Goal: Transaction & Acquisition: Download file/media

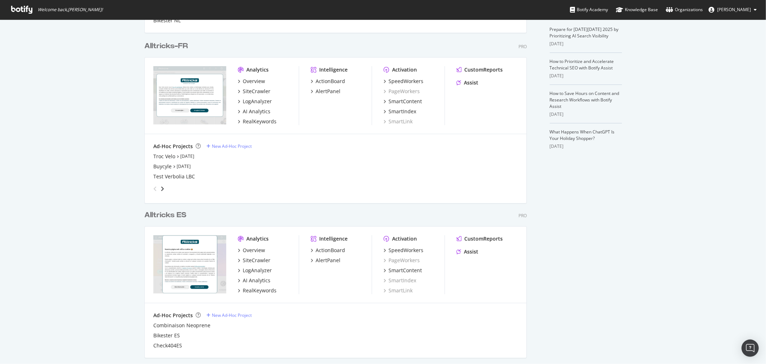
scroll to position [160, 0]
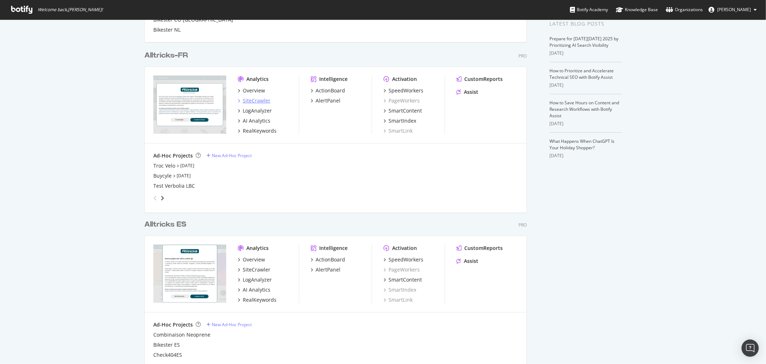
click at [254, 100] on div "SiteCrawler" at bounding box center [257, 100] width 28 height 7
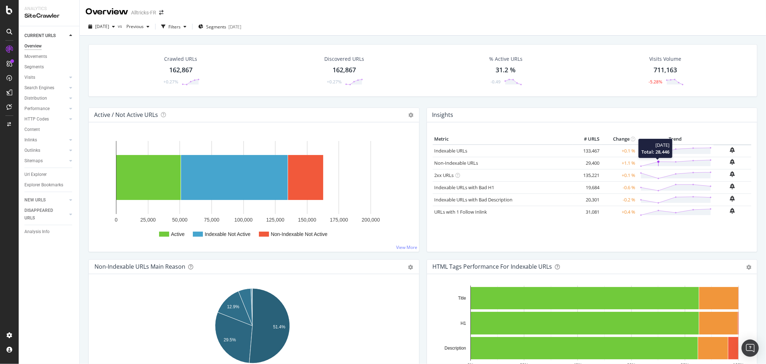
click at [653, 162] on polygon at bounding box center [676, 163] width 70 height 6
click at [640, 116] on div "Insights" at bounding box center [592, 115] width 331 height 14
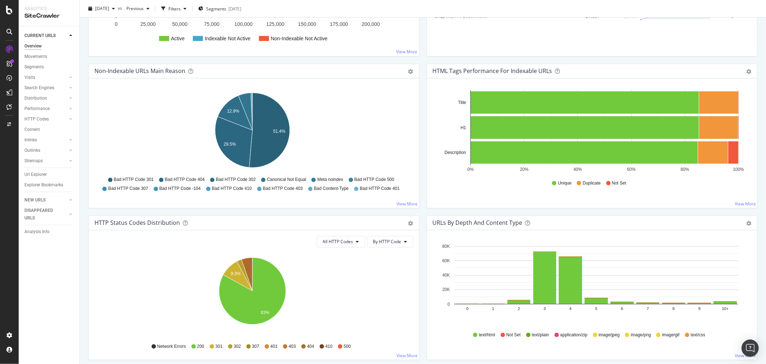
scroll to position [279, 0]
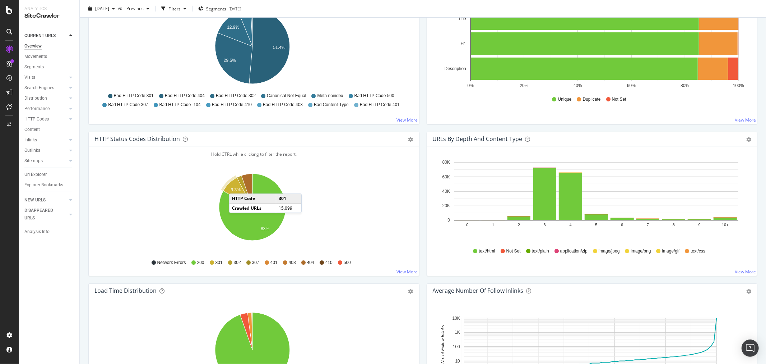
click at [236, 186] on icon "A chart." at bounding box center [238, 192] width 29 height 29
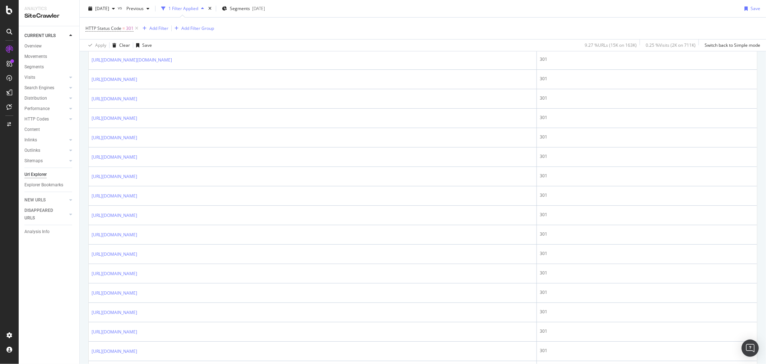
scroll to position [519, 0]
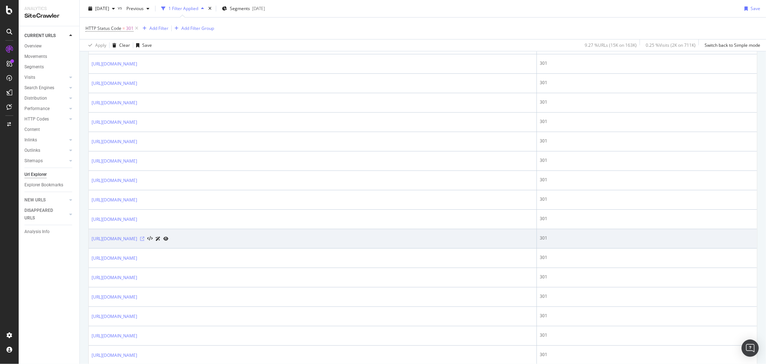
click at [144, 240] on icon at bounding box center [142, 238] width 4 height 4
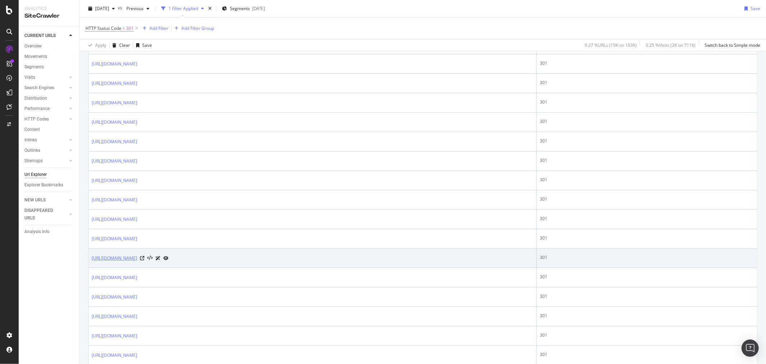
click at [137, 260] on link "https://www.alltricks.fr/F-41481-accessoires-de-transport/P-2302474-remorque_en…" at bounding box center [115, 257] width 46 height 7
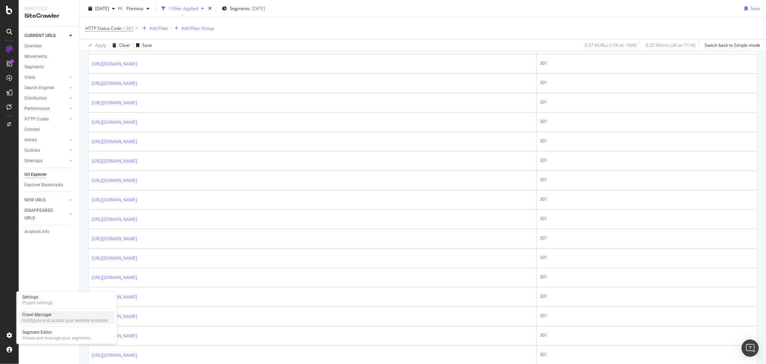
click at [65, 314] on div "Crawl Manager" at bounding box center [65, 315] width 86 height 6
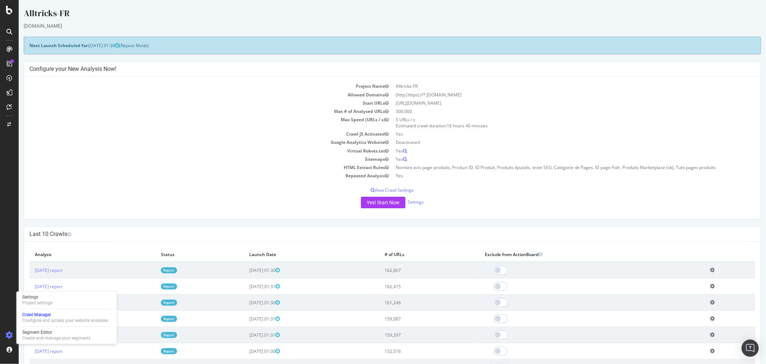
click at [167, 180] on div "Project Name Alltricks-FR Allowed Domains (http|https)://*.alltricks.fr Start U…" at bounding box center [392, 148] width 737 height 142
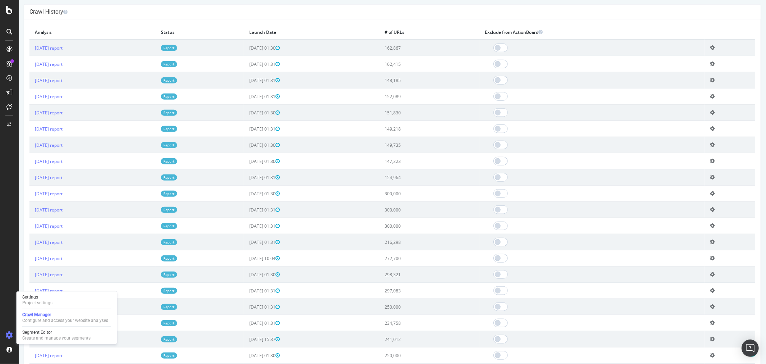
scroll to position [557, 0]
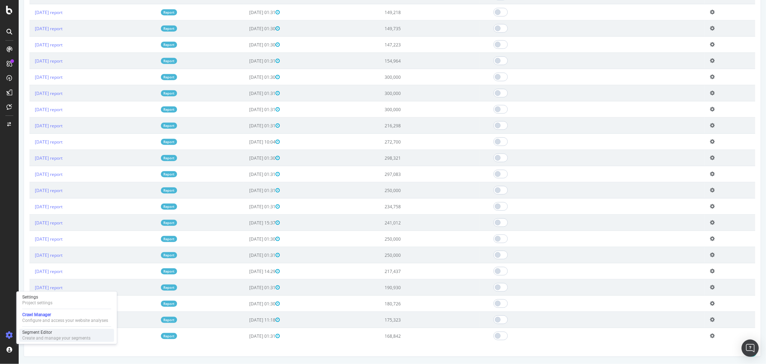
click at [48, 333] on div "Segment Editor" at bounding box center [56, 332] width 68 height 6
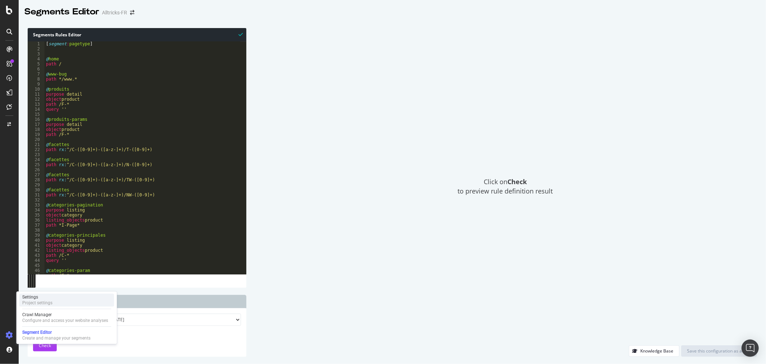
click at [42, 295] on div "Settings" at bounding box center [37, 297] width 30 height 6
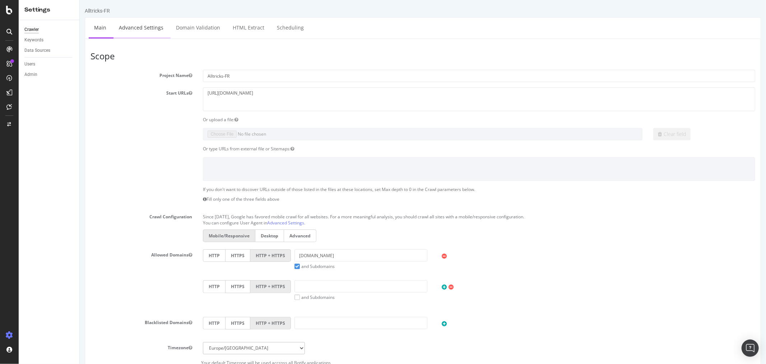
click at [150, 28] on link "Advanced Settings" at bounding box center [140, 28] width 55 height 20
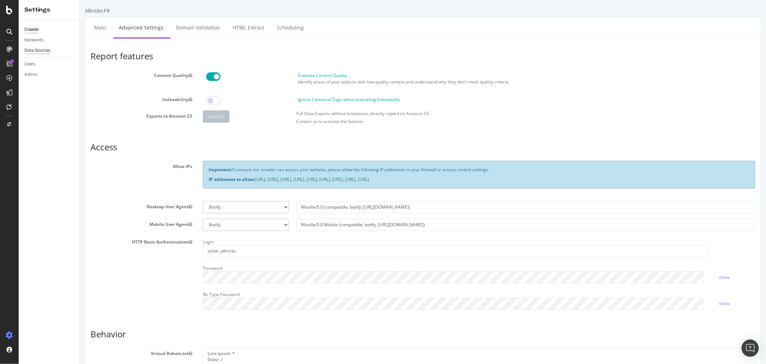
click at [41, 50] on div "Data Sources" at bounding box center [37, 51] width 26 height 8
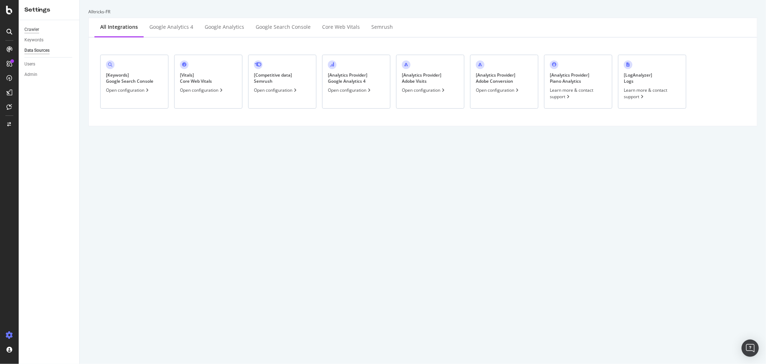
click at [30, 31] on div "Crawler" at bounding box center [31, 30] width 15 height 8
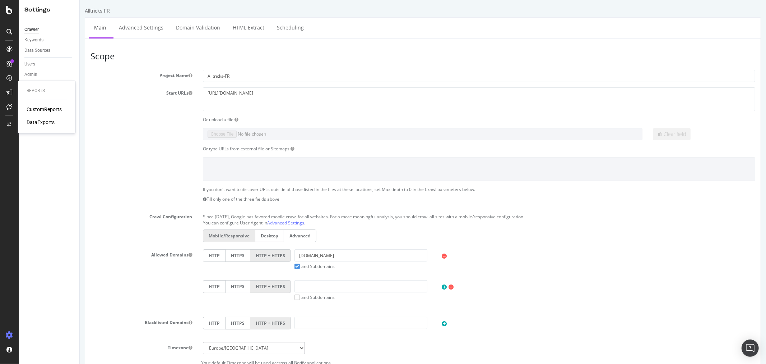
click at [42, 125] on div "DataExports" at bounding box center [41, 122] width 28 height 7
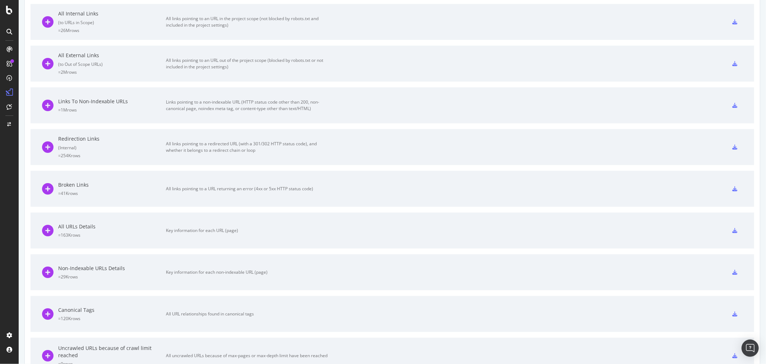
scroll to position [376, 0]
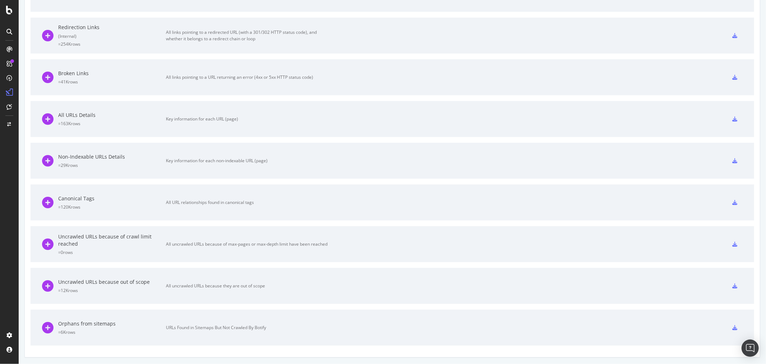
click at [727, 324] on div at bounding box center [735, 327] width 16 height 11
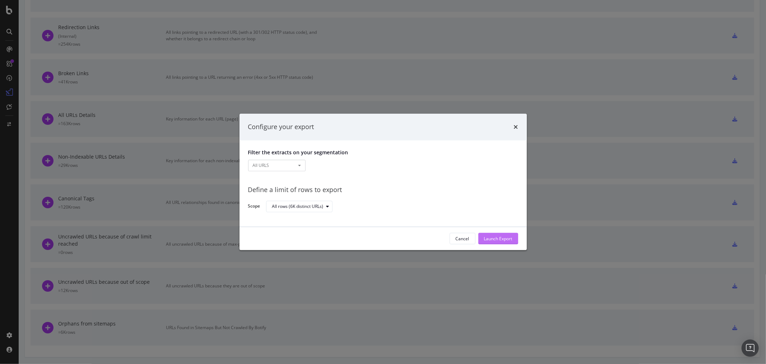
click at [498, 237] on div "Launch Export" at bounding box center [498, 238] width 28 height 6
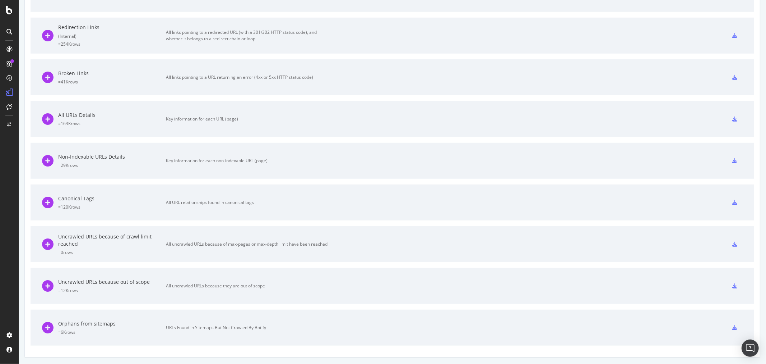
click at [727, 285] on div at bounding box center [735, 285] width 16 height 11
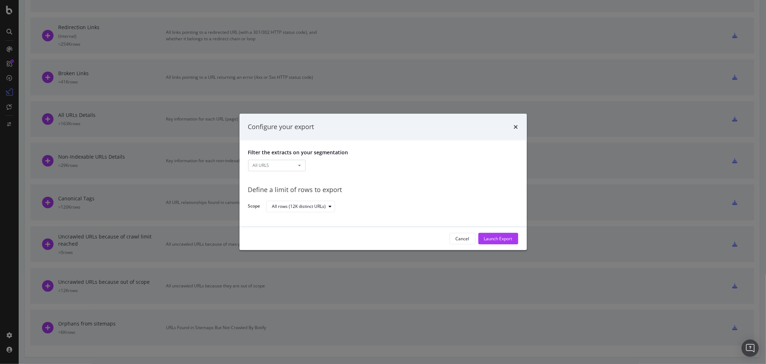
click at [493, 239] on div "Launch Export" at bounding box center [498, 238] width 28 height 6
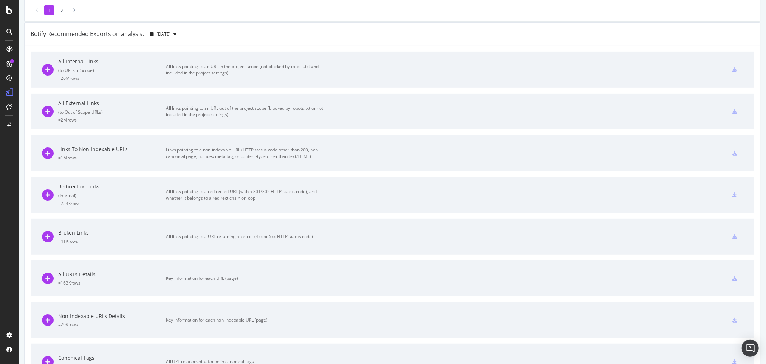
scroll to position [232, 0]
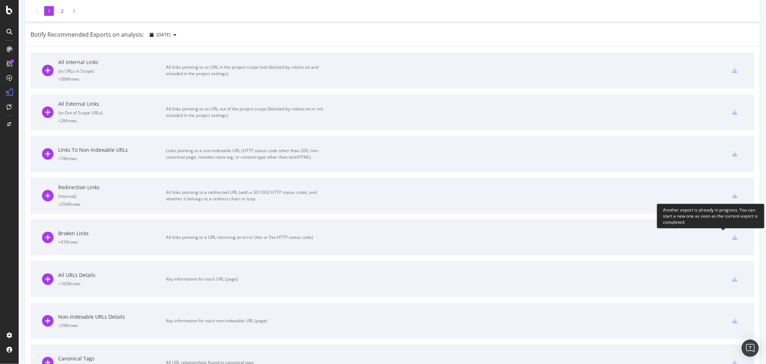
click at [733, 238] on icon at bounding box center [735, 237] width 5 height 5
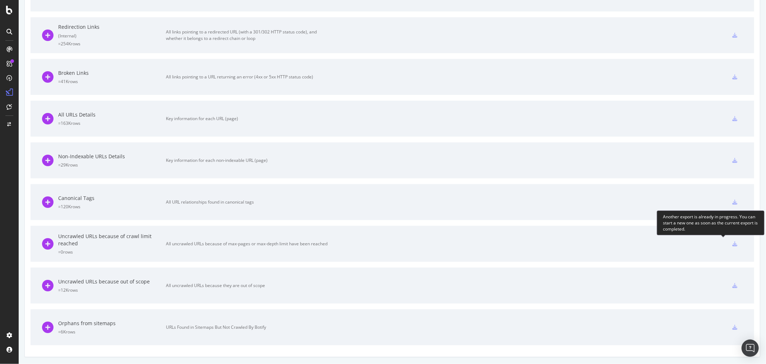
scroll to position [313, 0]
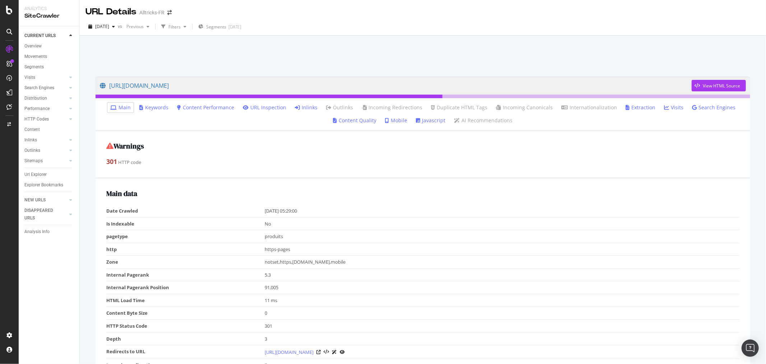
click at [312, 106] on link "Inlinks" at bounding box center [306, 107] width 23 height 7
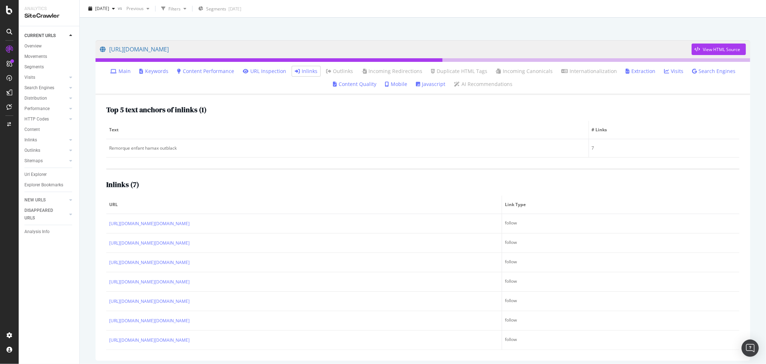
scroll to position [40, 0]
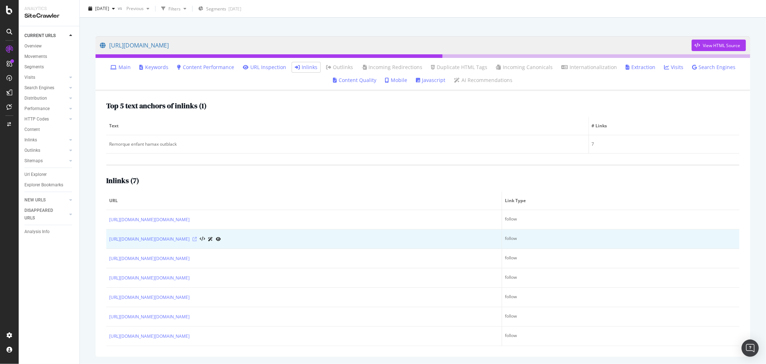
click at [197, 238] on icon at bounding box center [195, 239] width 4 height 4
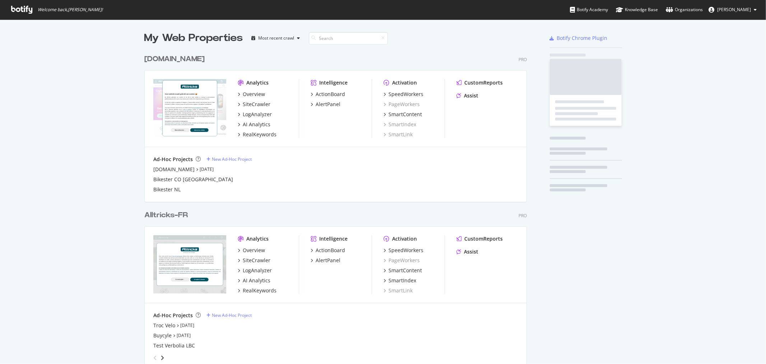
scroll to position [358, 755]
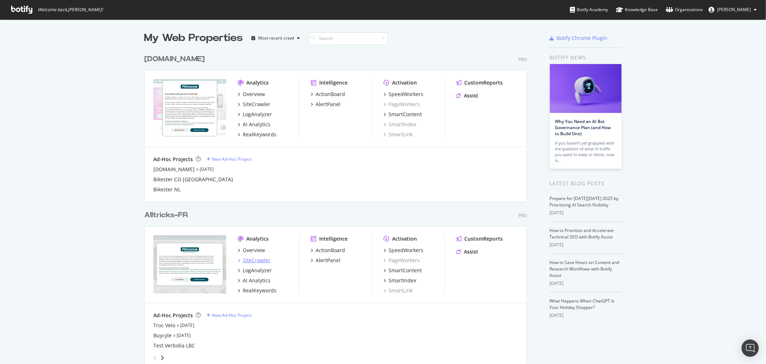
click at [254, 263] on div "SiteCrawler" at bounding box center [257, 260] width 28 height 7
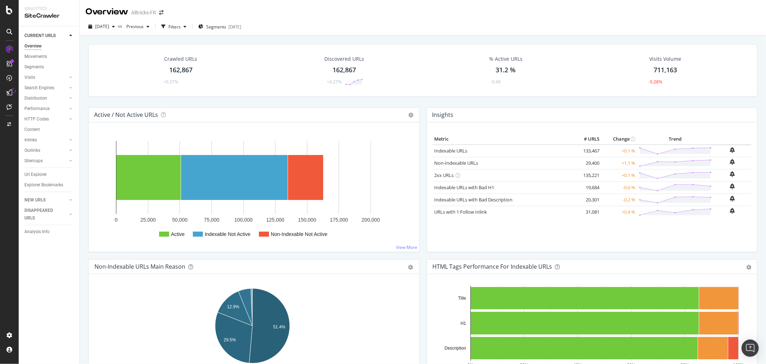
scroll to position [279, 0]
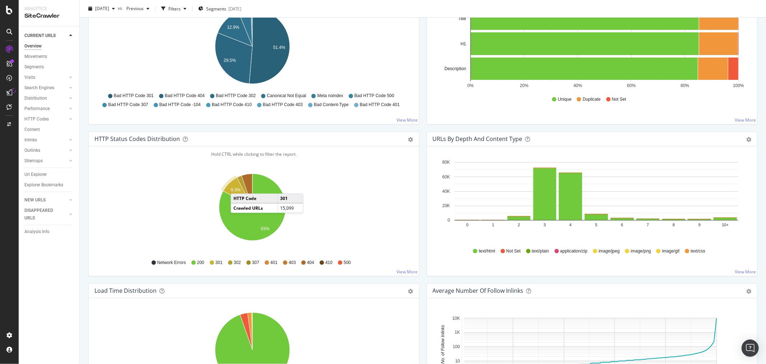
click at [238, 186] on icon "A chart." at bounding box center [238, 192] width 29 height 29
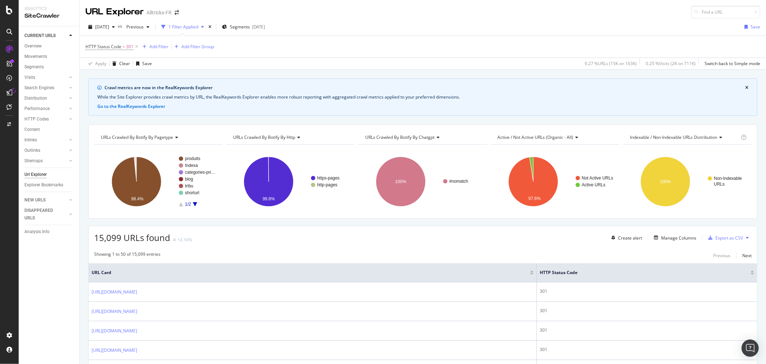
click at [152, 42] on div "HTTP Status Code = 301 Add Filter Add Filter Group" at bounding box center [150, 47] width 129 height 10
click at [157, 47] on div "Add Filter" at bounding box center [158, 46] width 19 height 6
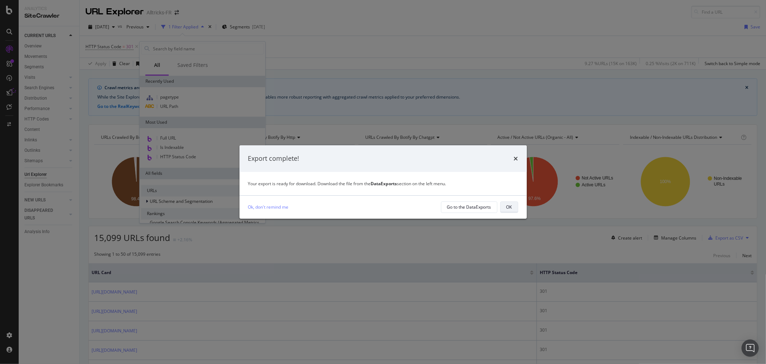
click at [504, 204] on button "OK" at bounding box center [510, 206] width 18 height 11
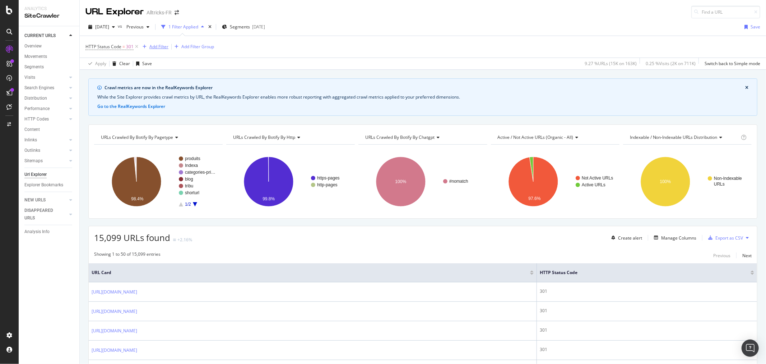
click at [151, 51] on div "Add Filter" at bounding box center [154, 47] width 29 height 8
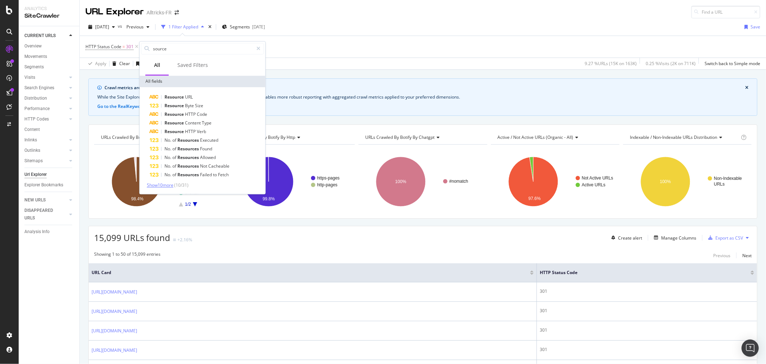
click at [160, 185] on span "Show 10 more" at bounding box center [160, 185] width 27 height 6
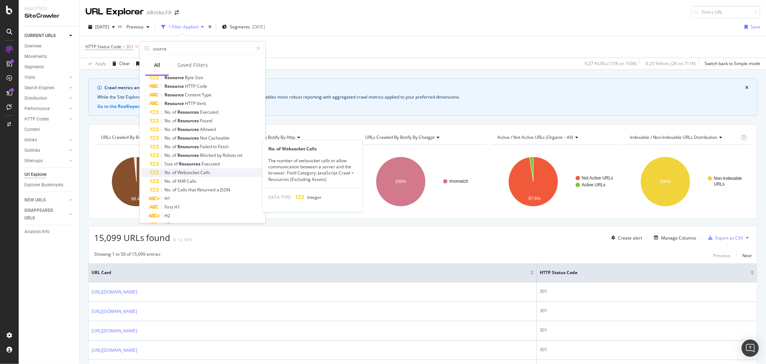
scroll to position [56, 0]
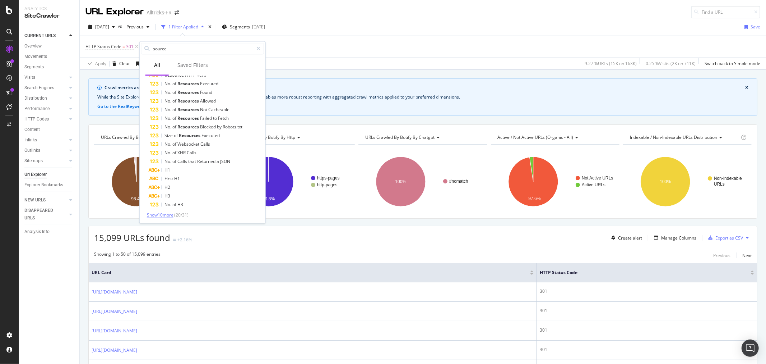
click at [168, 214] on span "Show 10 more" at bounding box center [160, 215] width 27 height 6
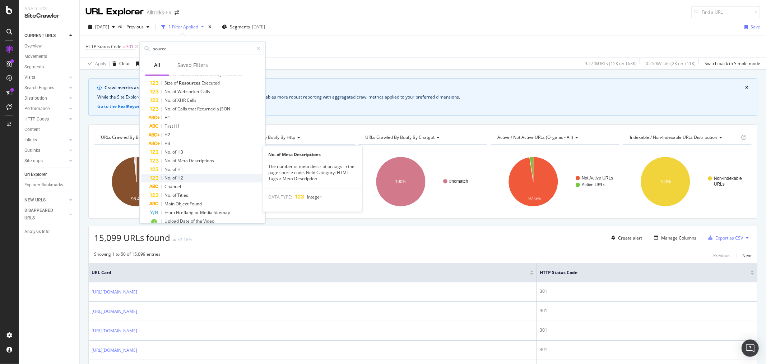
scroll to position [144, 0]
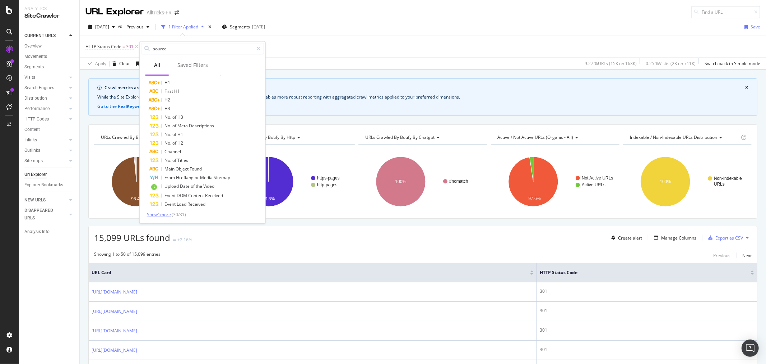
click at [166, 215] on span "Show 1 more" at bounding box center [159, 214] width 24 height 6
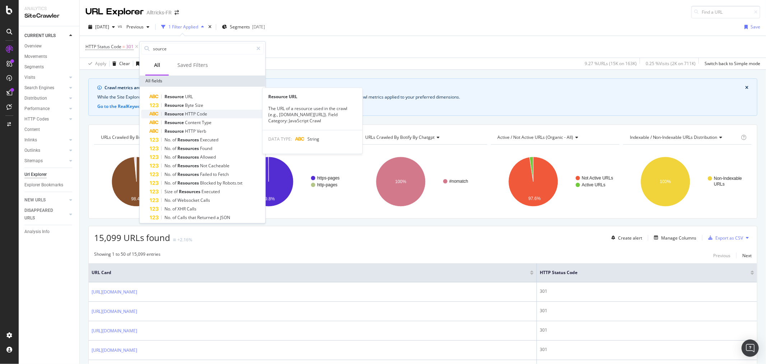
scroll to position [0, 0]
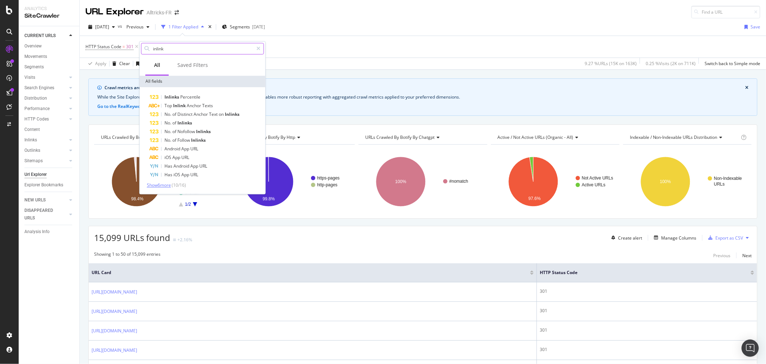
type input "inlink"
click at [164, 188] on span "Show 6 more" at bounding box center [159, 185] width 24 height 6
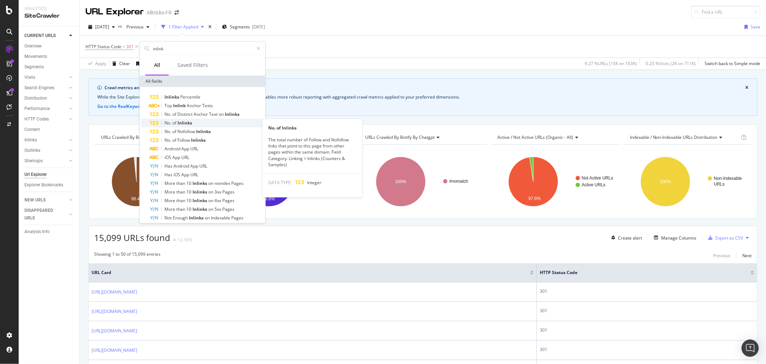
click at [192, 121] on span "Inlinks" at bounding box center [185, 123] width 15 height 6
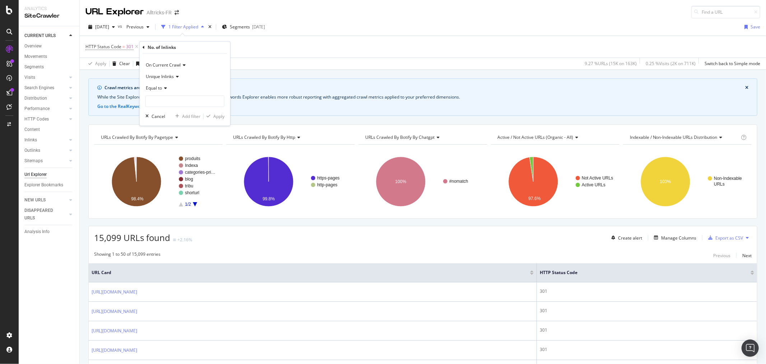
click at [165, 76] on span "Unique Inlinks" at bounding box center [160, 77] width 28 height 6
click at [209, 73] on div "Unique Inlinks" at bounding box center [185, 76] width 79 height 11
click at [151, 37] on div "HTTP Status Code = 301 Add Filter Add Filter Group" at bounding box center [423, 47] width 675 height 22
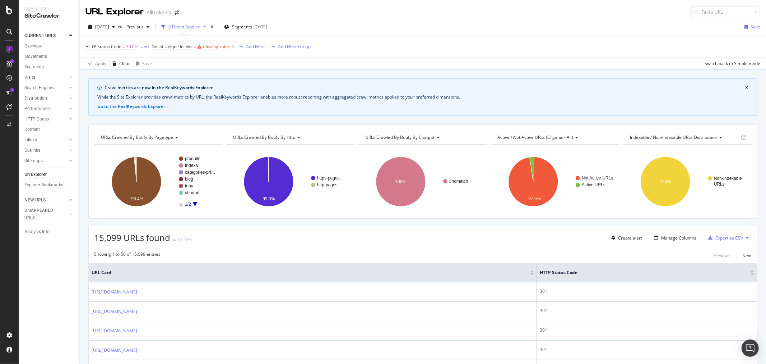
click at [206, 49] on div "missing value" at bounding box center [216, 46] width 27 height 6
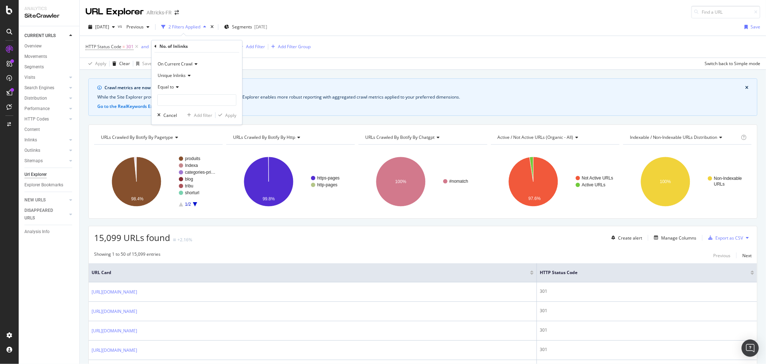
click at [156, 45] on icon at bounding box center [156, 46] width 2 height 4
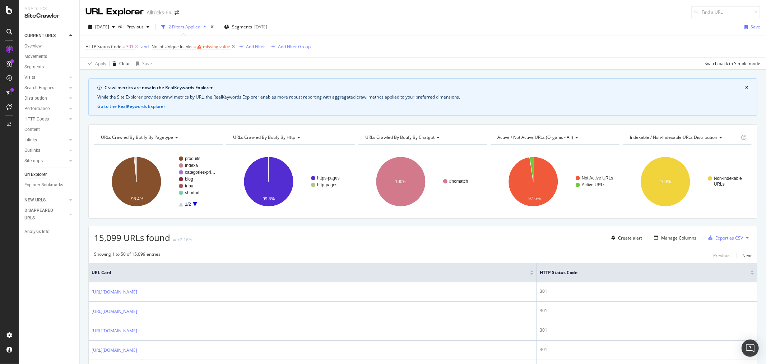
click at [236, 50] on icon at bounding box center [233, 46] width 6 height 7
click at [136, 45] on icon at bounding box center [137, 46] width 6 height 7
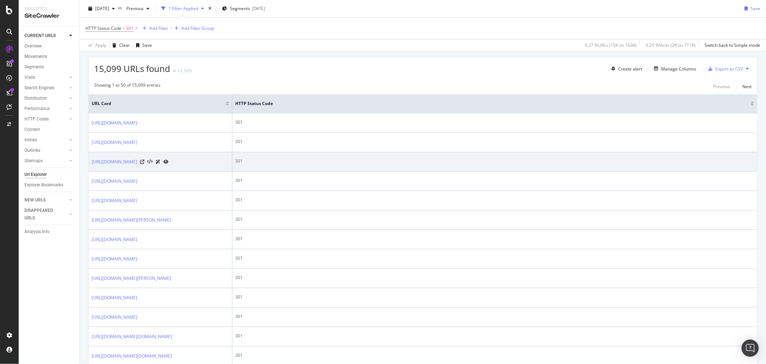
scroll to position [120, 0]
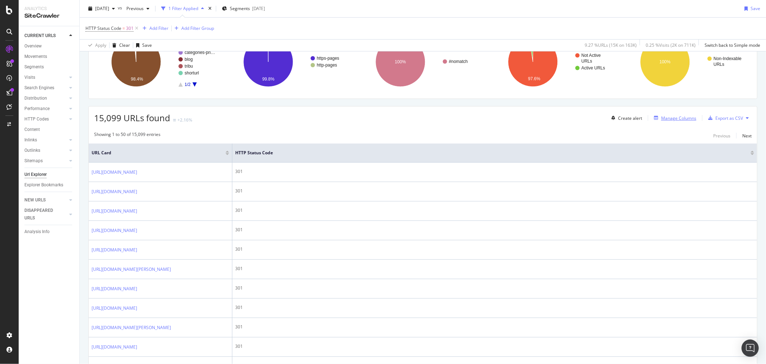
click at [679, 116] on div "Manage Columns" at bounding box center [679, 118] width 35 height 6
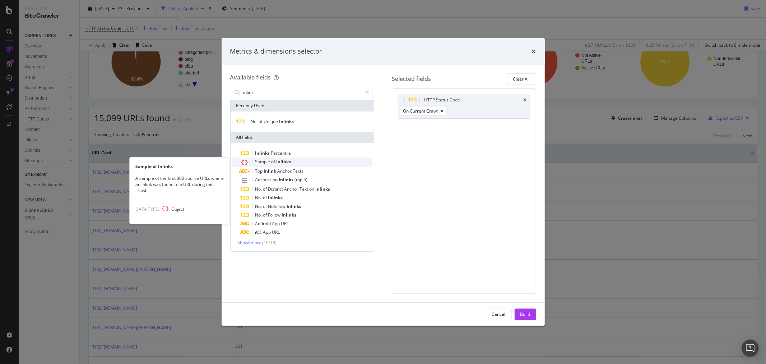
click at [293, 161] on div "Sample of Inlinks" at bounding box center [307, 161] width 132 height 9
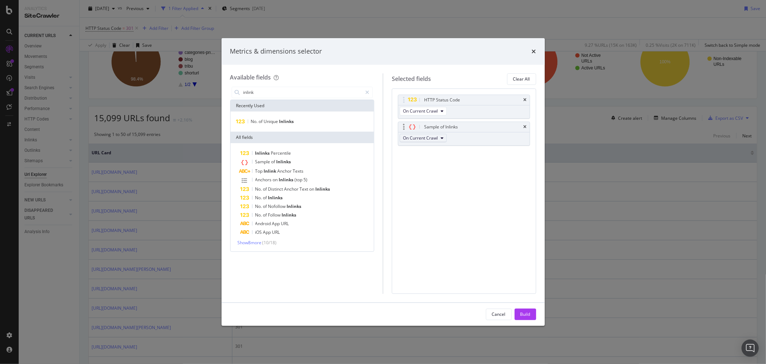
click at [414, 139] on span "On Current Crawl" at bounding box center [420, 138] width 35 height 6
click at [258, 243] on span "Show 8 more" at bounding box center [250, 242] width 24 height 6
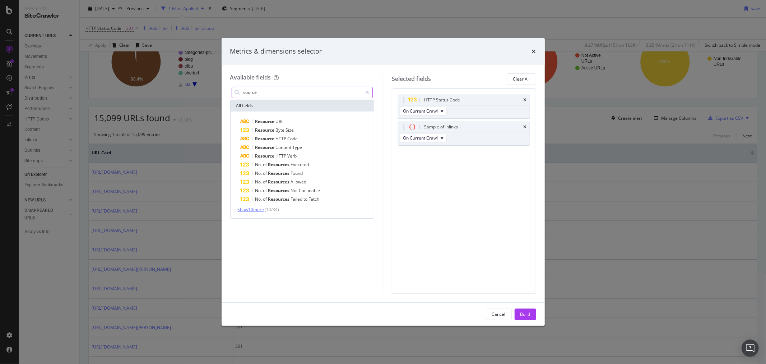
type input "source"
click at [257, 210] on span "Show 10 more" at bounding box center [251, 209] width 27 height 6
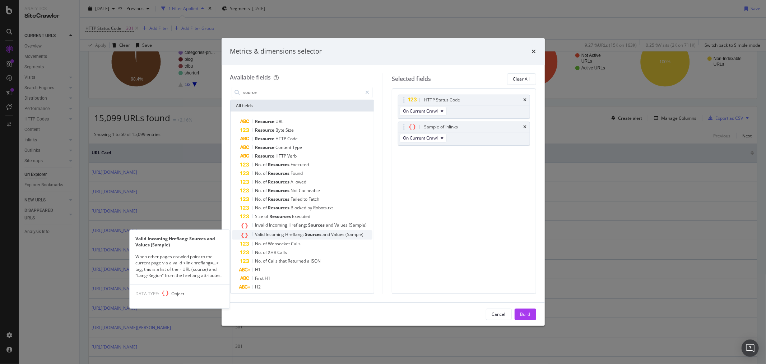
scroll to position [13, 0]
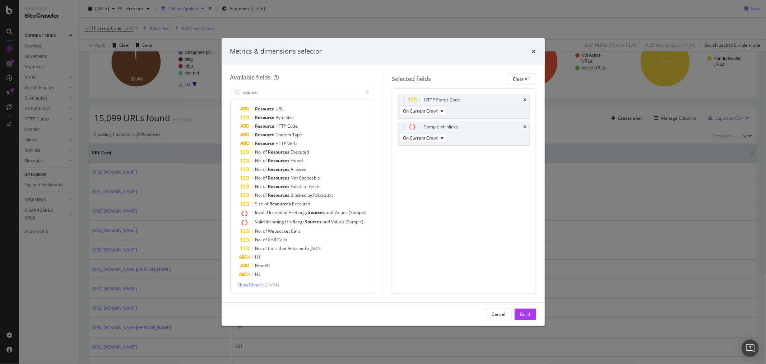
click at [257, 285] on span "Show 10 more" at bounding box center [251, 284] width 27 height 6
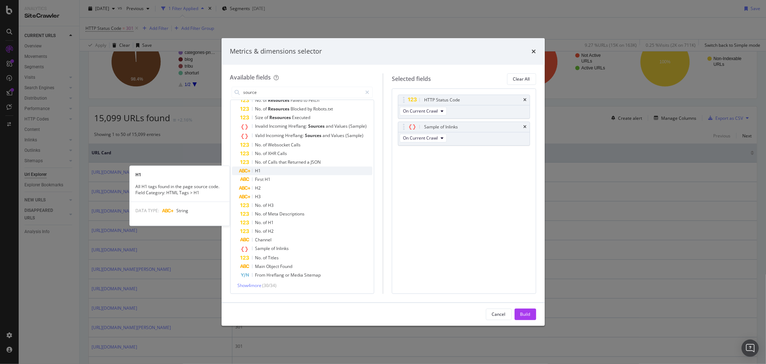
scroll to position [99, 0]
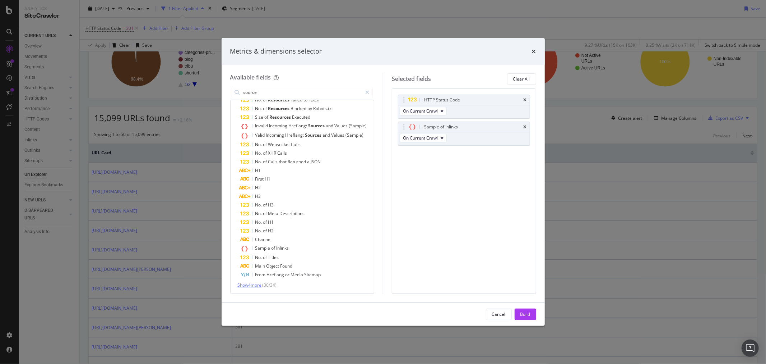
click at [255, 282] on span "Show 4 more" at bounding box center [250, 285] width 24 height 6
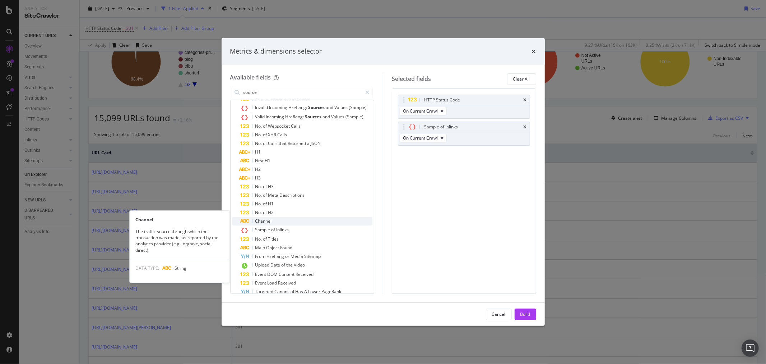
scroll to position [126, 0]
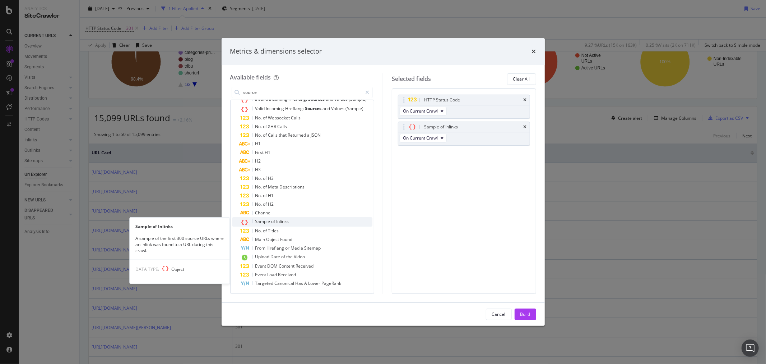
click at [291, 218] on div "Sample of Inlinks" at bounding box center [307, 221] width 132 height 9
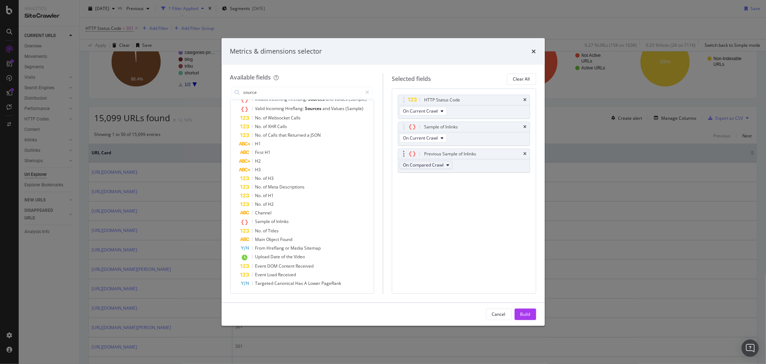
click at [431, 163] on span "On Compared Crawl" at bounding box center [423, 165] width 41 height 6
click at [489, 202] on div "HTTP Status Code On Current Crawl Sample of Inlinks On Current Crawl Previous S…" at bounding box center [464, 190] width 144 height 205
click at [533, 51] on icon "times" at bounding box center [534, 52] width 4 height 6
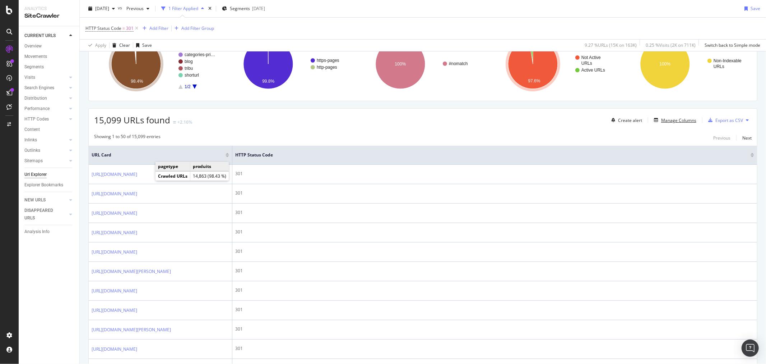
scroll to position [120, 0]
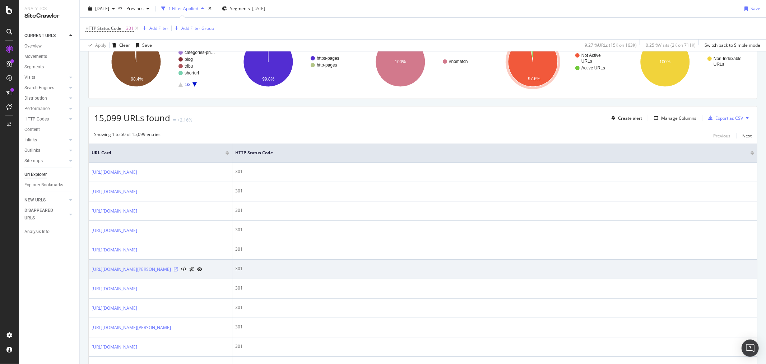
click at [178, 271] on icon at bounding box center [176, 269] width 4 height 4
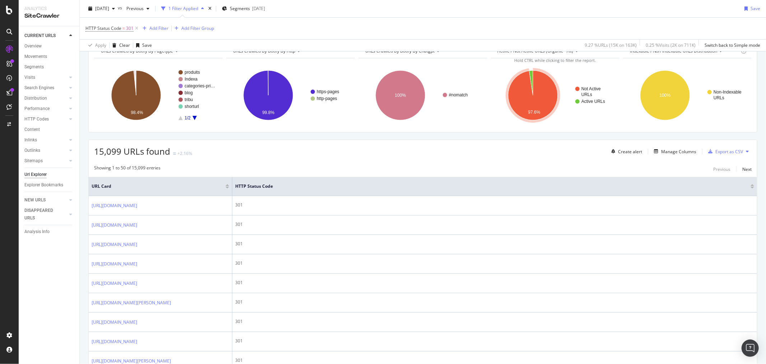
scroll to position [40, 0]
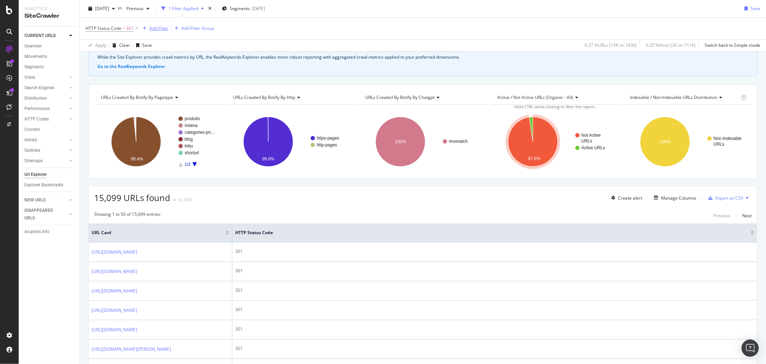
click at [153, 26] on div "Add Filter" at bounding box center [158, 28] width 19 height 6
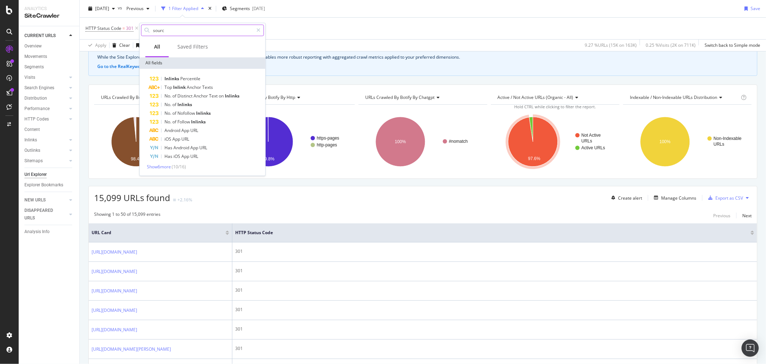
type input "source"
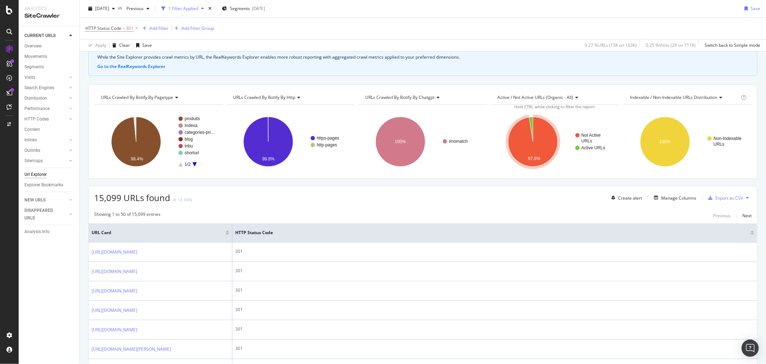
scroll to position [0, 0]
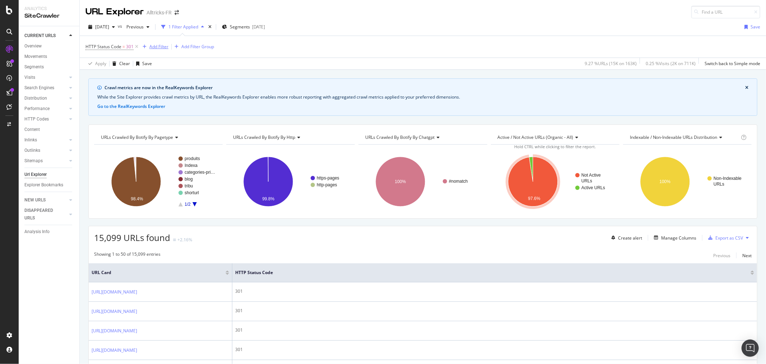
click at [152, 45] on div "Add Filter" at bounding box center [158, 46] width 19 height 6
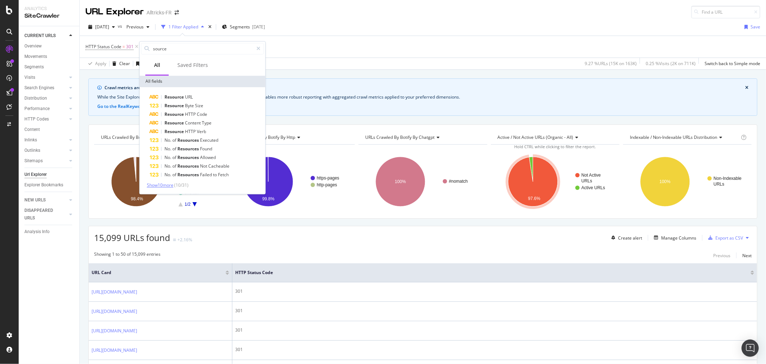
click at [167, 183] on span "Show 10 more" at bounding box center [160, 185] width 27 height 6
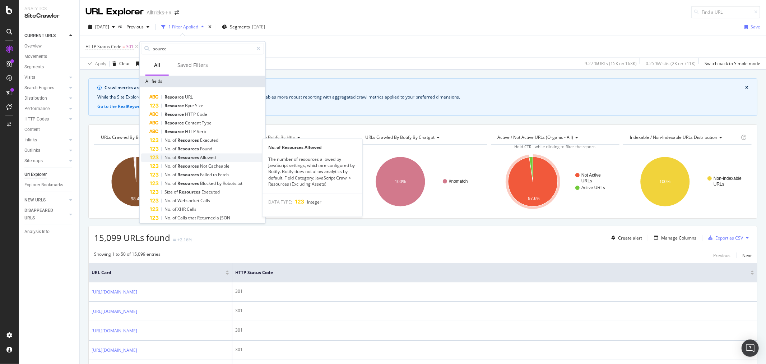
scroll to position [56, 0]
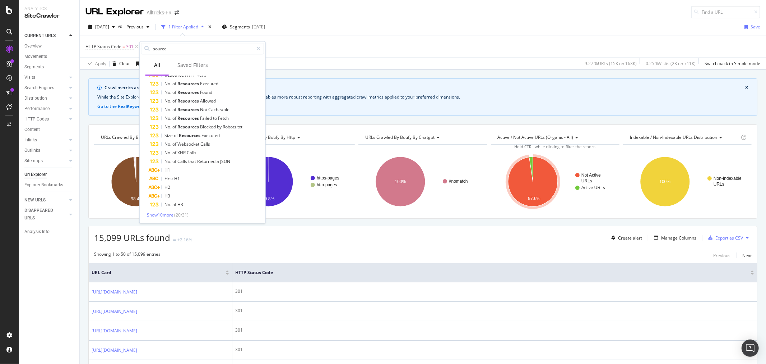
click at [160, 217] on div "Show 10 more ( 20 / 31 )" at bounding box center [202, 215] width 123 height 6
click at [160, 215] on span "Show 10 more" at bounding box center [160, 215] width 27 height 6
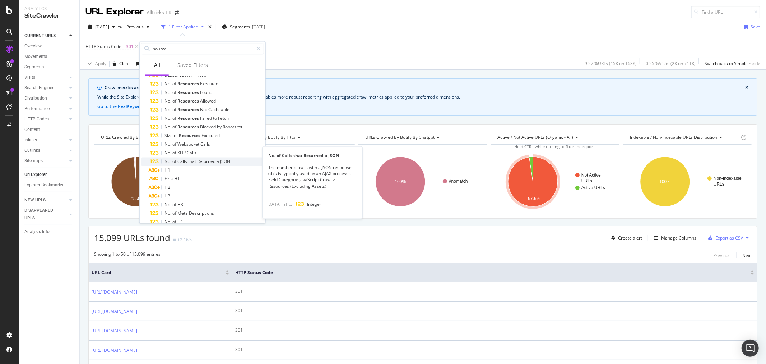
scroll to position [144, 0]
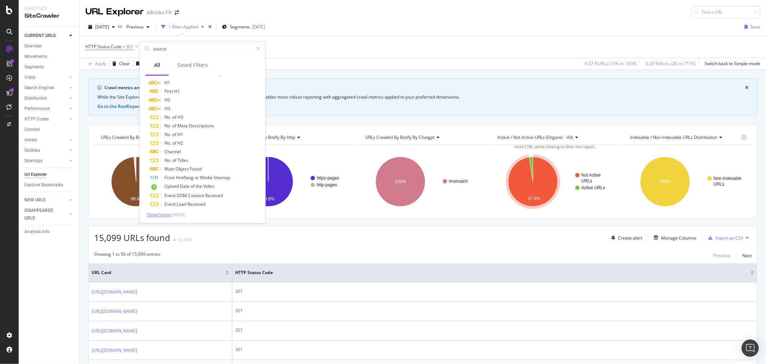
click at [160, 212] on span "Show 1 more" at bounding box center [159, 214] width 24 height 6
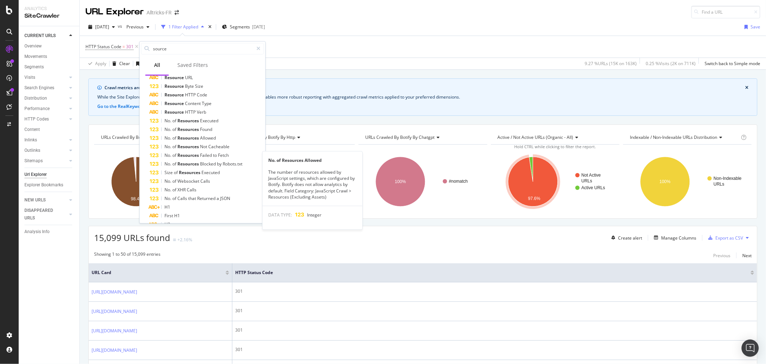
scroll to position [0, 0]
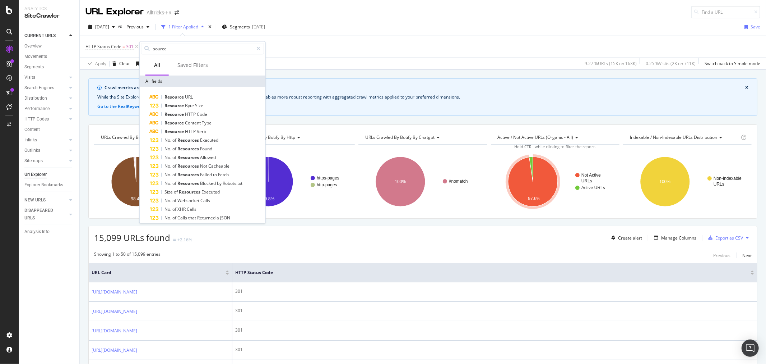
click at [310, 47] on div "HTTP Status Code = 301 Add Filter Add Filter Group" at bounding box center [423, 47] width 675 height 22
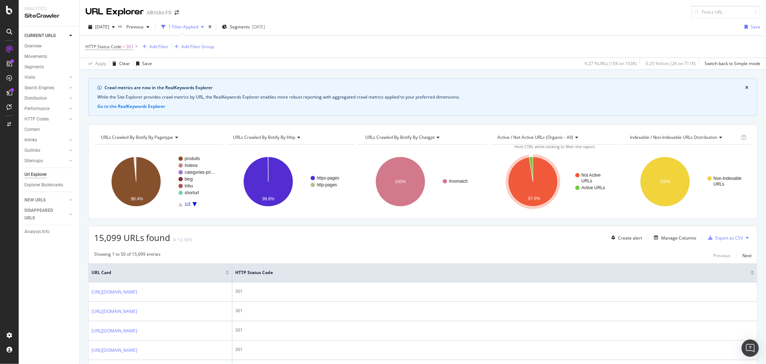
drag, startPoint x: 29, startPoint y: 142, endPoint x: 234, endPoint y: 174, distance: 207.4
click at [29, 142] on div "Inlinks" at bounding box center [30, 140] width 13 height 8
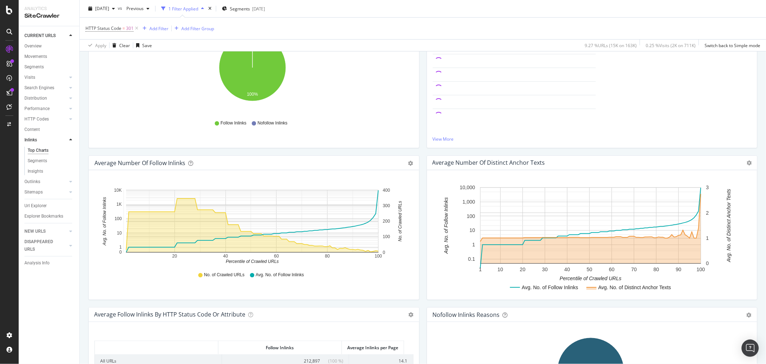
scroll to position [48, 0]
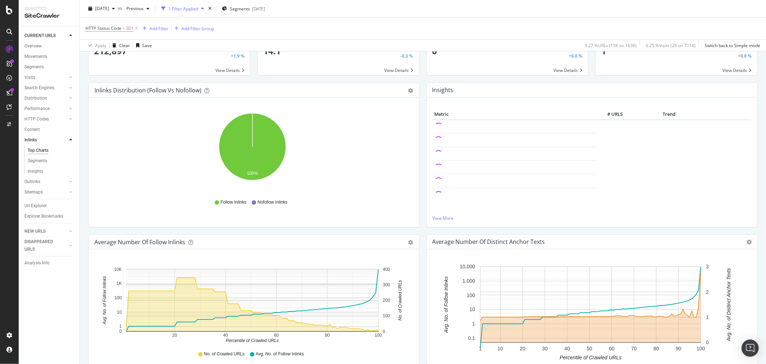
click at [40, 210] on div "Url Explorer" at bounding box center [51, 206] width 55 height 10
click at [37, 206] on div "Url Explorer" at bounding box center [35, 206] width 22 height 8
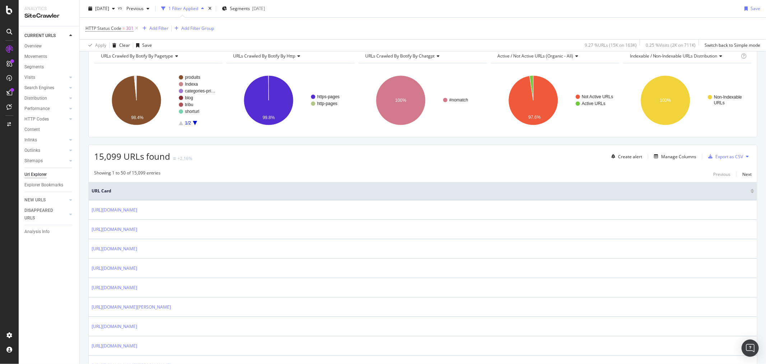
scroll to position [80, 0]
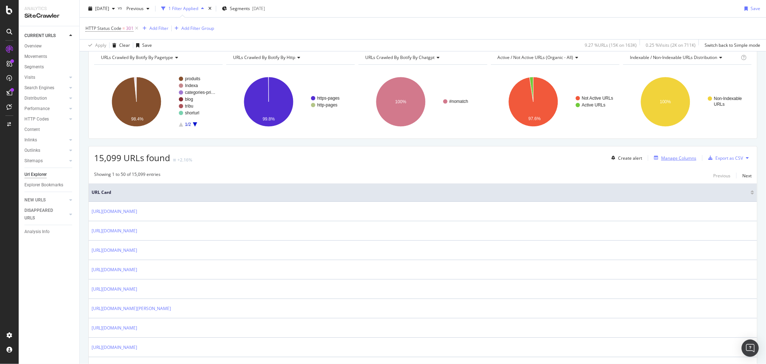
click at [668, 158] on div "Manage Columns" at bounding box center [679, 158] width 35 height 6
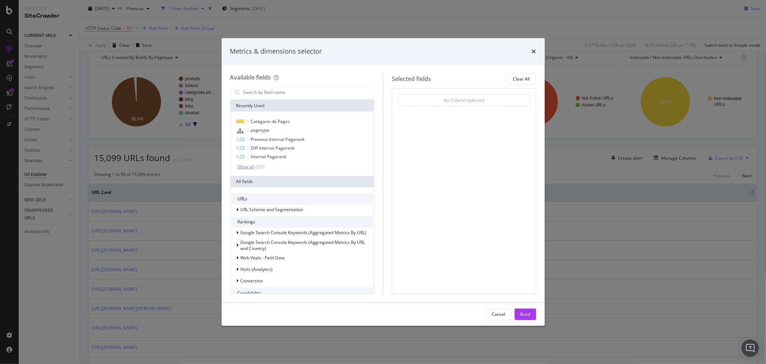
click at [252, 166] on div "Show all" at bounding box center [246, 166] width 17 height 5
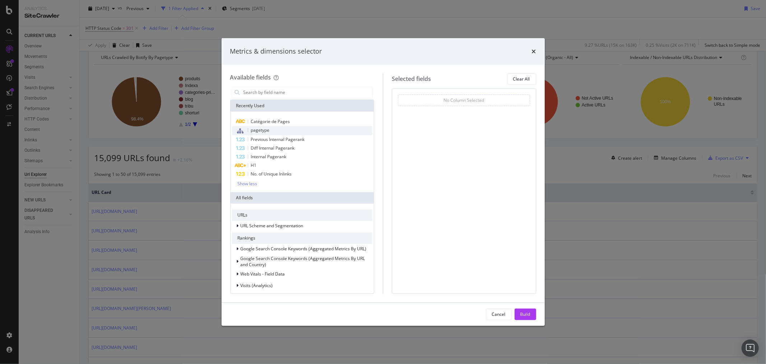
click at [301, 133] on div "pagetype" at bounding box center [302, 130] width 141 height 9
click at [430, 109] on span "On Current Crawl" at bounding box center [420, 111] width 35 height 6
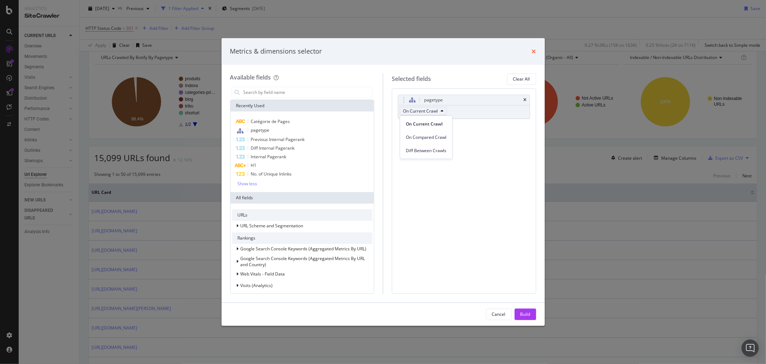
click at [534, 49] on icon "times" at bounding box center [534, 52] width 4 height 6
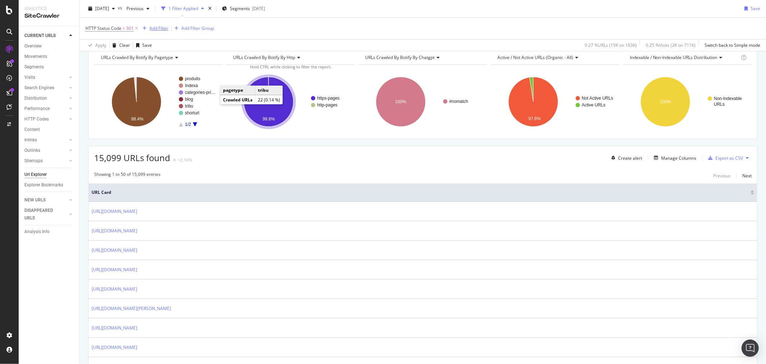
click at [157, 31] on div "Add Filter" at bounding box center [158, 28] width 19 height 6
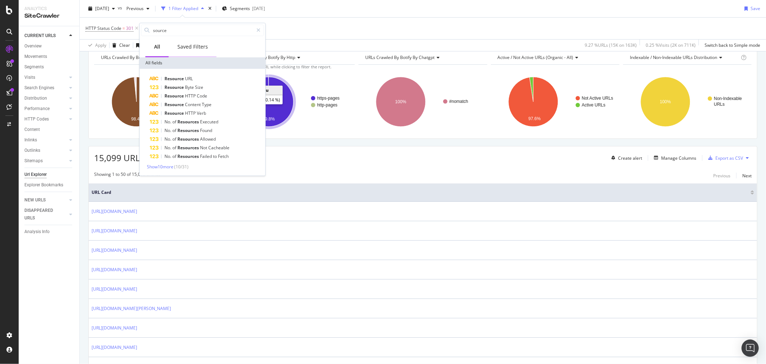
click at [189, 45] on div "Saved Filters" at bounding box center [193, 46] width 31 height 7
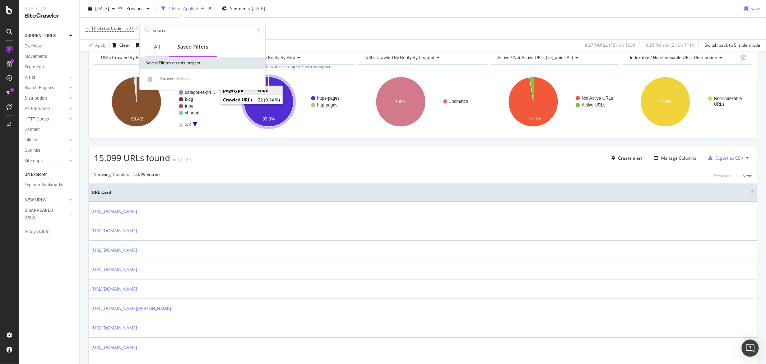
click at [158, 47] on div "All" at bounding box center [157, 46] width 6 height 7
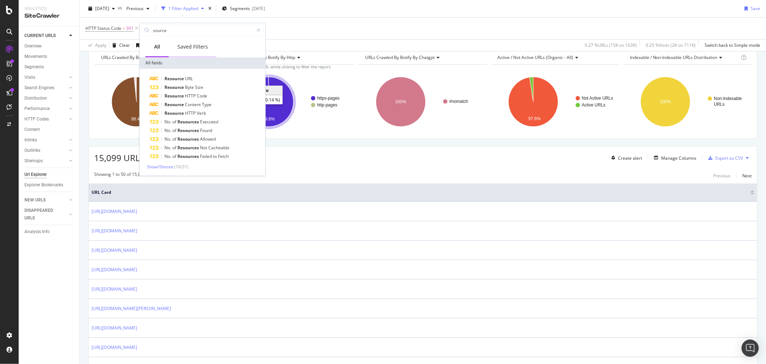
click at [205, 48] on div "Saved Filters" at bounding box center [193, 46] width 31 height 7
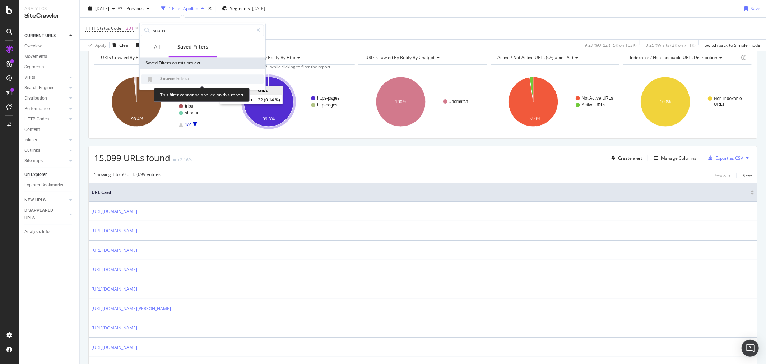
click at [183, 79] on span "Indexa" at bounding box center [182, 78] width 13 height 6
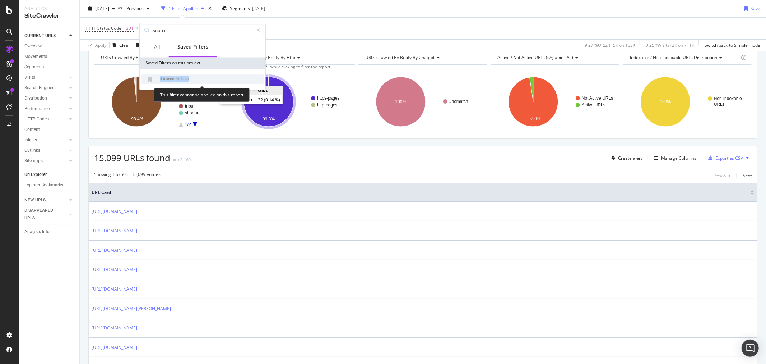
click at [196, 75] on div "Source Indexa" at bounding box center [202, 78] width 123 height 9
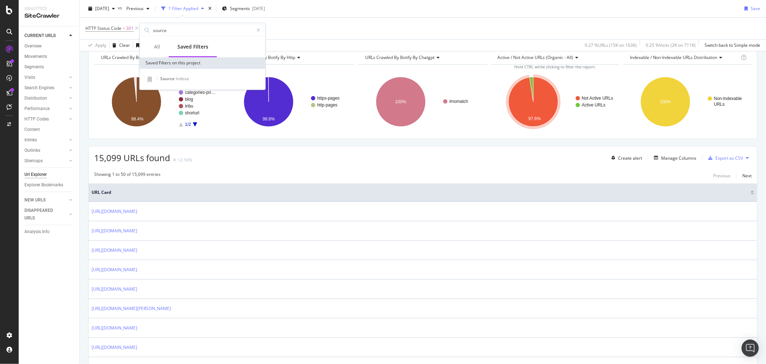
click at [345, 174] on div "Showing 1 to 50 of 15,099 entries Previous Next" at bounding box center [423, 175] width 669 height 9
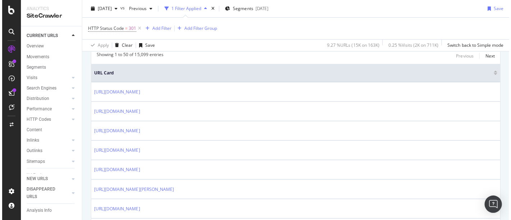
scroll to position [199, 0]
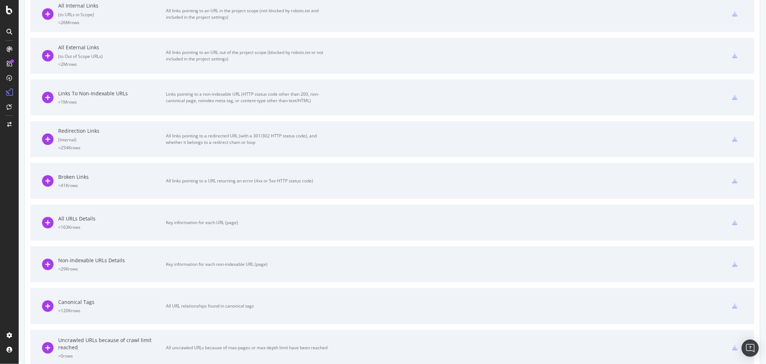
scroll to position [279, 0]
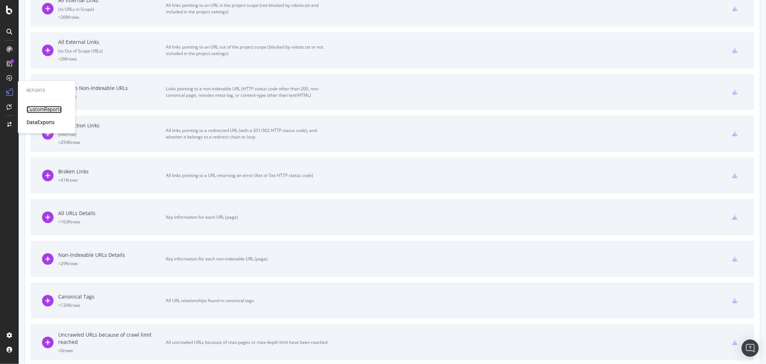
click at [45, 111] on div "CustomReports" at bounding box center [44, 109] width 35 height 7
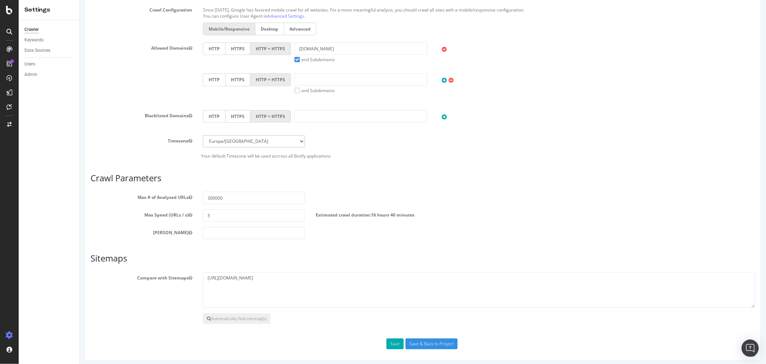
scroll to position [210, 0]
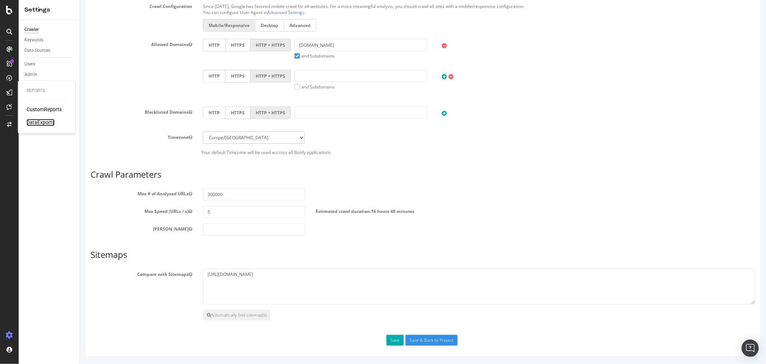
click at [36, 121] on div "DataExports" at bounding box center [41, 122] width 28 height 7
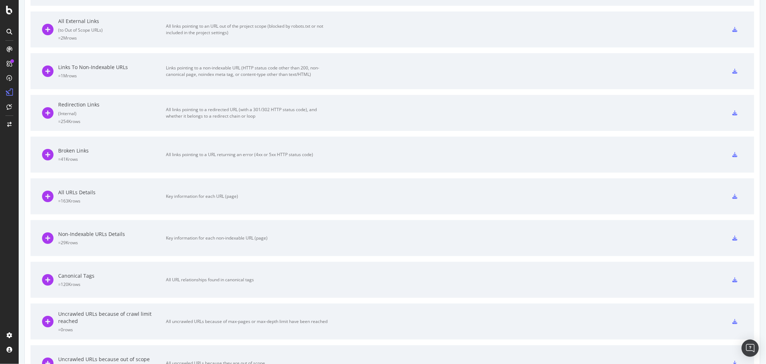
scroll to position [296, 0]
click at [733, 241] on icon at bounding box center [735, 240] width 5 height 5
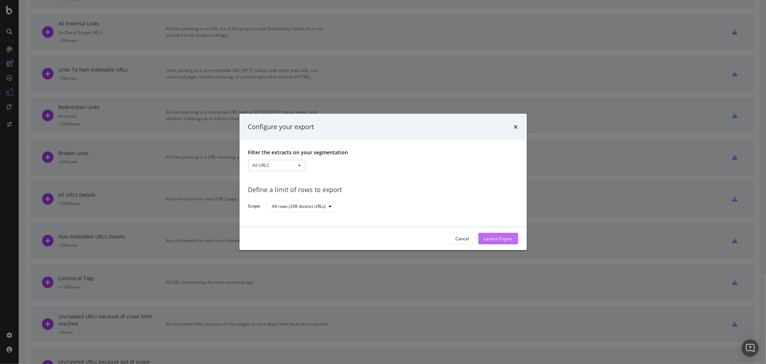
click at [494, 239] on div "Launch Export" at bounding box center [498, 238] width 28 height 6
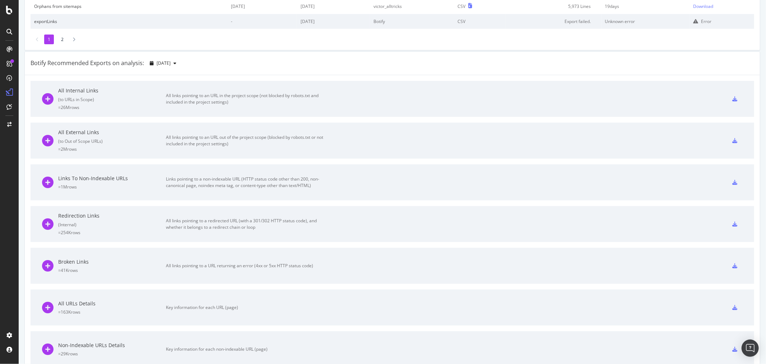
scroll to position [176, 0]
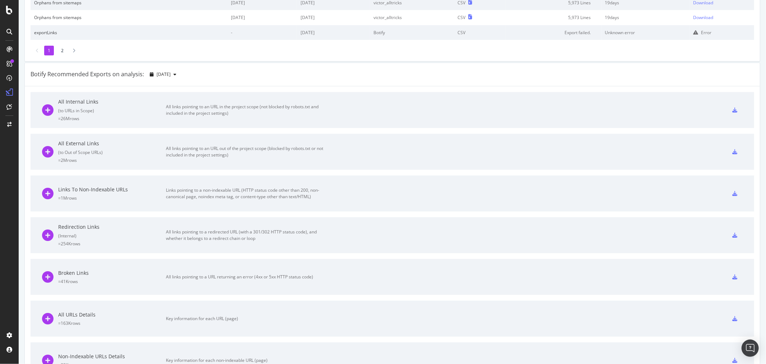
click at [727, 275] on div at bounding box center [735, 276] width 16 height 11
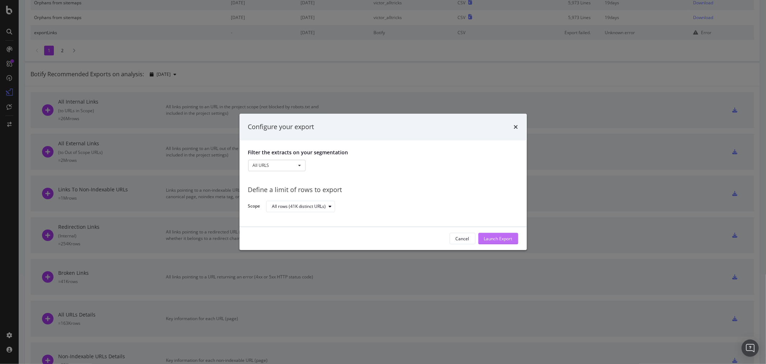
click at [495, 236] on div "Launch Export" at bounding box center [498, 238] width 28 height 6
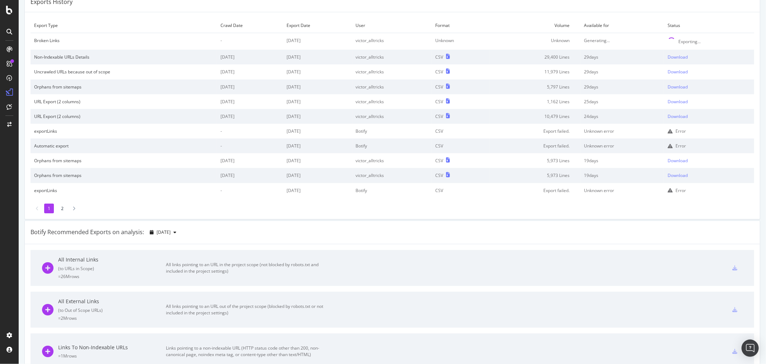
scroll to position [0, 0]
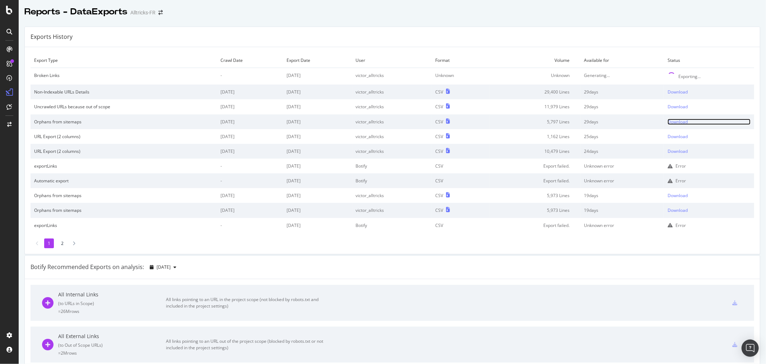
click at [676, 121] on div "Download" at bounding box center [678, 122] width 20 height 6
click at [673, 109] on div "Download" at bounding box center [678, 106] width 20 height 6
click at [671, 92] on div "Download" at bounding box center [678, 92] width 20 height 6
click at [70, 108] on div "Uncrawled URLs because out of scope" at bounding box center [123, 106] width 179 height 6
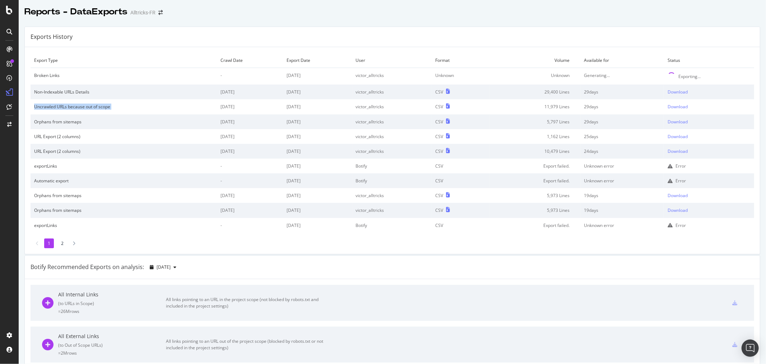
click at [70, 108] on div "Uncrawled URLs because out of scope" at bounding box center [123, 106] width 179 height 6
copy div "Uncrawled URLs because out of scope"
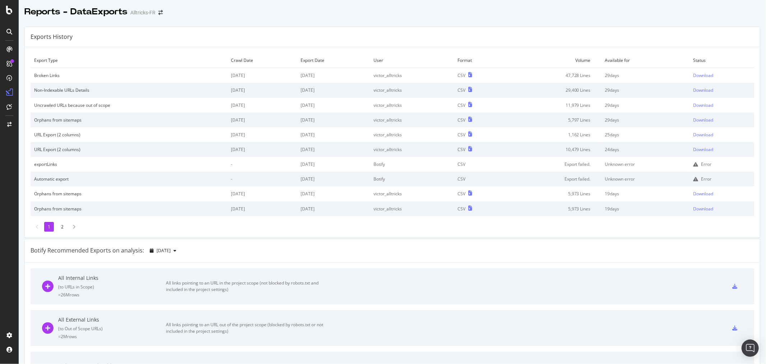
click at [210, 278] on div "All Internal Links ( to URLs in Scope ) = 26M rows All links pointing to an URL…" at bounding box center [185, 286] width 286 height 36
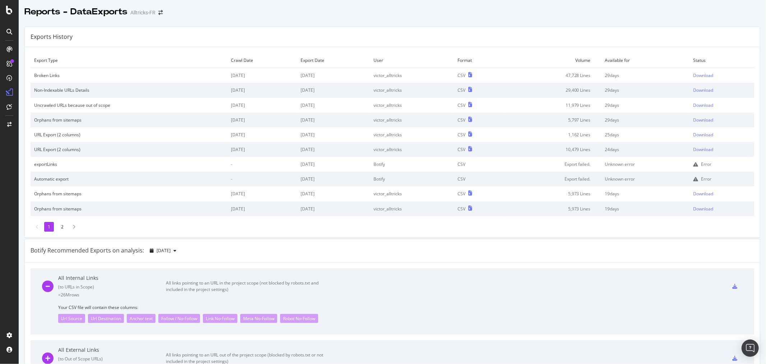
click at [247, 269] on div "All Internal Links ( to URLs in Scope ) = 26M rows All links pointing to an URL…" at bounding box center [185, 286] width 286 height 36
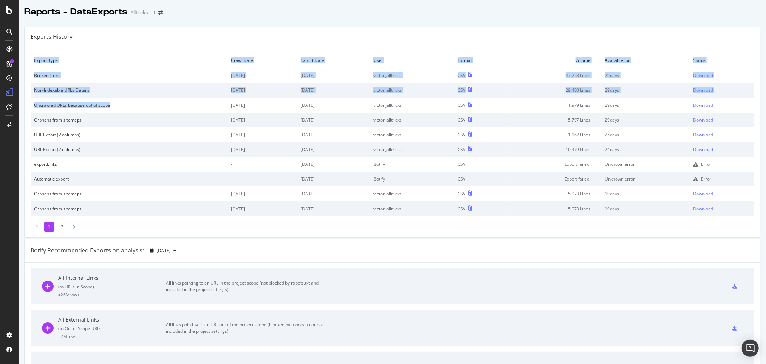
drag, startPoint x: 113, startPoint y: 109, endPoint x: 29, endPoint y: 105, distance: 83.8
click at [29, 105] on div "Export Type Crawl Date Export Date User Format Volume Available for Status Brok…" at bounding box center [393, 142] width 736 height 190
click at [40, 105] on div "Uncrawled URLs because out of scope" at bounding box center [129, 105] width 190 height 6
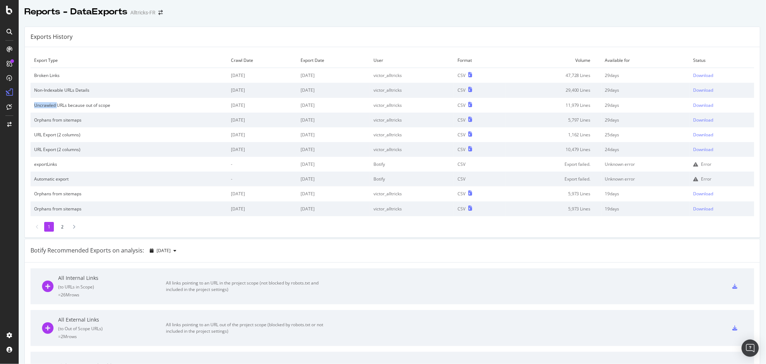
click at [40, 105] on div "Uncrawled URLs because out of scope" at bounding box center [129, 105] width 190 height 6
click at [694, 73] on div "Download" at bounding box center [704, 75] width 20 height 6
drag, startPoint x: 100, startPoint y: 88, endPoint x: 34, endPoint y: 89, distance: 65.4
click at [34, 89] on div "Non-Indexable URLs Details" at bounding box center [129, 90] width 190 height 6
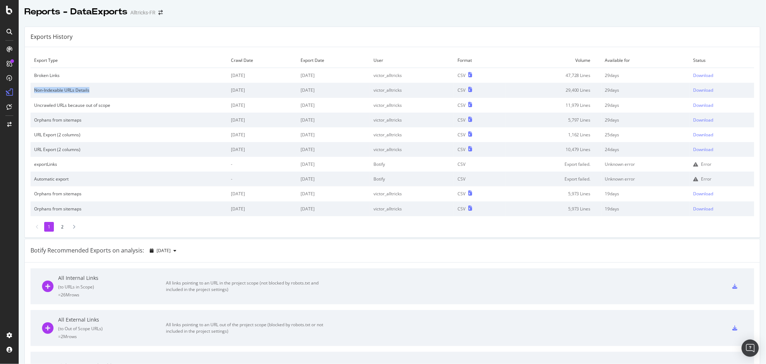
copy div "Non-Indexable URLs Details"
click at [54, 76] on div "Broken Links" at bounding box center [129, 75] width 190 height 6
copy div "Broken Links"
